Goal: Information Seeking & Learning: Learn about a topic

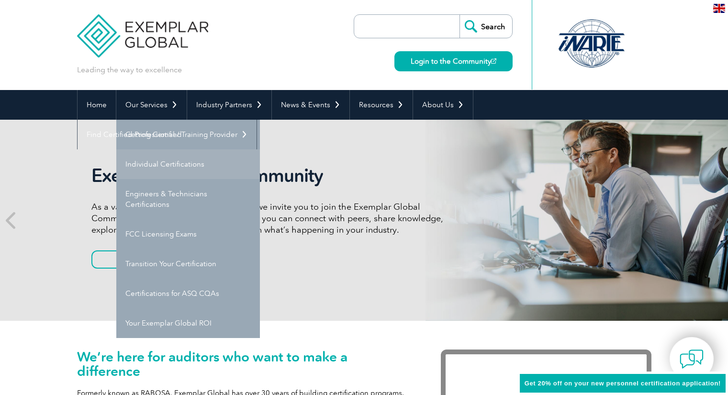
click at [169, 160] on link "Individual Certifications" at bounding box center [188, 164] width 144 height 30
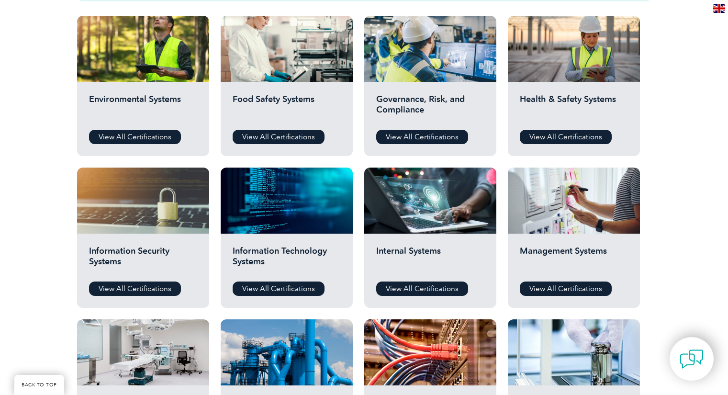
scroll to position [346, 0]
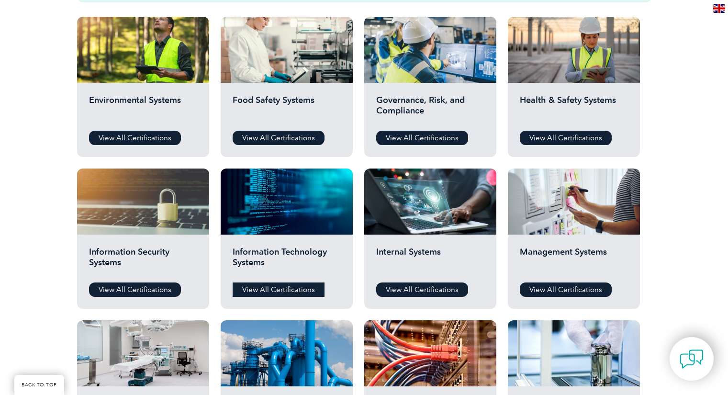
click at [291, 287] on link "View All Certifications" at bounding box center [279, 289] width 92 height 14
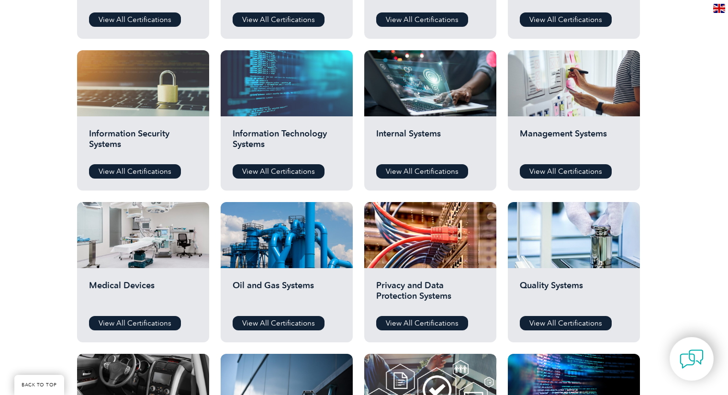
scroll to position [465, 0]
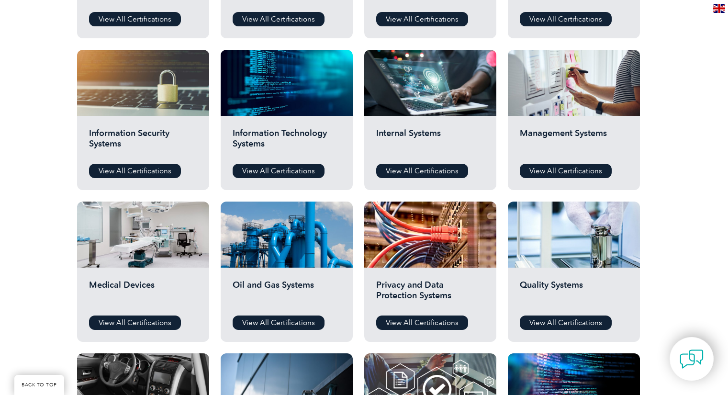
click at [144, 153] on h2 "Information Security Systems" at bounding box center [143, 142] width 108 height 29
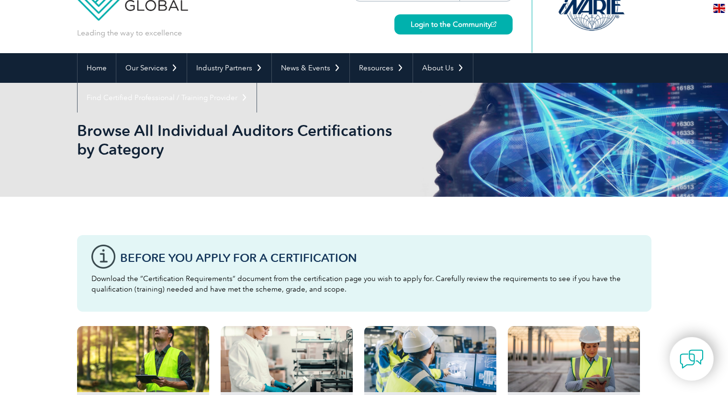
scroll to position [0, 0]
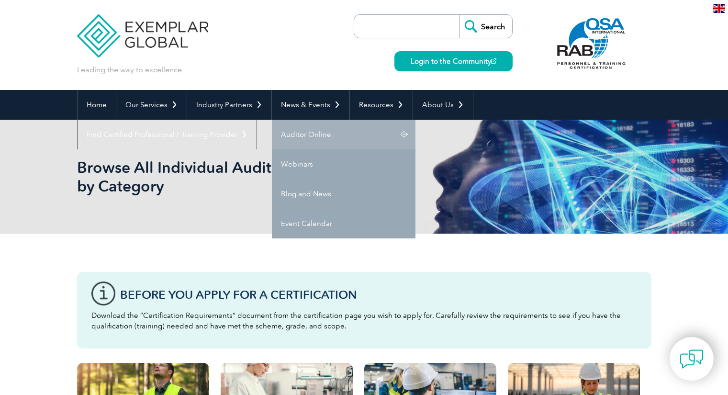
click at [303, 132] on link "Auditor Online" at bounding box center [344, 135] width 144 height 30
